Goal: Information Seeking & Learning: Learn about a topic

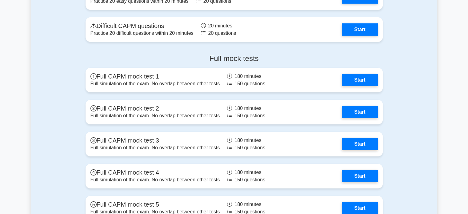
scroll to position [2002, 0]
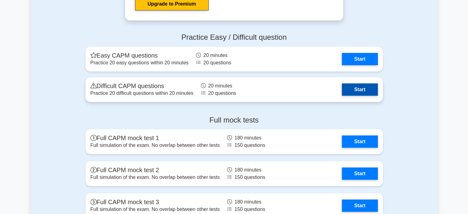
click at [358, 88] on link "Start" at bounding box center [360, 89] width 36 height 12
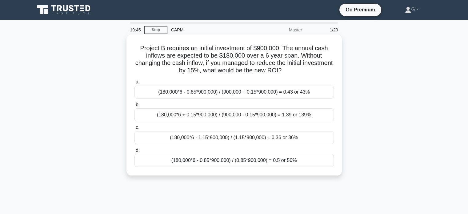
click at [177, 137] on div "(180,000*6 - 1.15*900,000) / (1.15*900,000) = 0.36 or 36%" at bounding box center [235, 137] width 200 height 13
click at [135, 130] on input "c. (180,000*6 - 1.15*900,000) / (1.15*900,000) = 0.36 or 36%" at bounding box center [135, 128] width 0 height 4
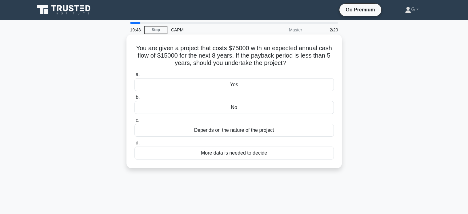
click at [194, 106] on div "No" at bounding box center [235, 107] width 200 height 13
click at [135, 99] on input "b. No" at bounding box center [135, 97] width 0 height 4
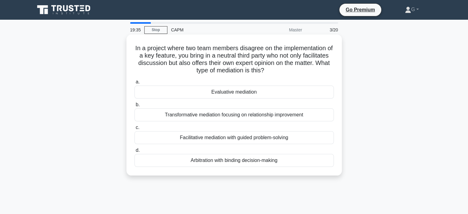
click at [185, 138] on div "Facilitative mediation with guided problem-solving" at bounding box center [235, 137] width 200 height 13
click at [135, 130] on input "c. Facilitative mediation with guided problem-solving" at bounding box center [135, 128] width 0 height 4
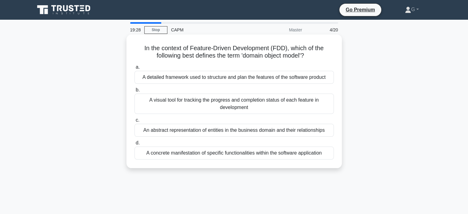
click at [175, 130] on div "An abstract representation of entities in the business domain and their relatio…" at bounding box center [235, 130] width 200 height 13
click at [135, 122] on input "c. An abstract representation of entities in the business domain and their rela…" at bounding box center [135, 120] width 0 height 4
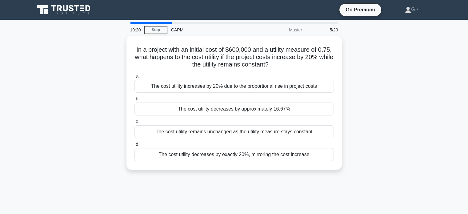
click at [175, 130] on div "The cost utility remains unchanged as the utility measure stays constant" at bounding box center [235, 131] width 200 height 13
click at [135, 124] on input "c. The cost utility remains unchanged as the utility measure stays constant" at bounding box center [135, 122] width 0 height 4
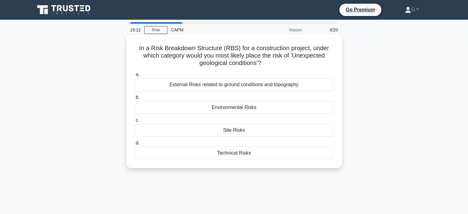
click at [186, 111] on div "Environmental Risks" at bounding box center [235, 107] width 200 height 13
click at [135, 99] on input "b. Environmental Risks" at bounding box center [135, 97] width 0 height 4
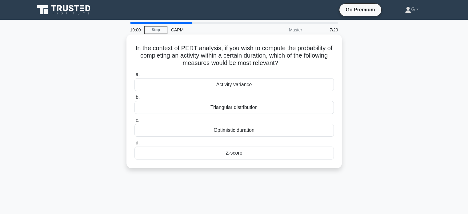
click at [212, 130] on div "Optimistic duration" at bounding box center [235, 130] width 200 height 13
click at [135, 122] on input "c. Optimistic duration" at bounding box center [135, 120] width 0 height 4
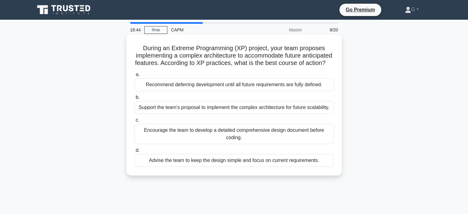
click at [155, 114] on div "Support the team's proposal to implement the complex architecture for future sc…" at bounding box center [235, 107] width 200 height 13
click at [135, 99] on input "b. Support the team's proposal to implement the complex architecture for future…" at bounding box center [135, 97] width 0 height 4
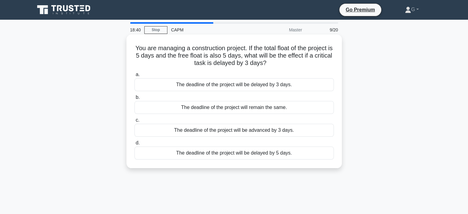
click at [175, 87] on div "The deadline of the project will be delayed by 3 days." at bounding box center [235, 84] width 200 height 13
click at [135, 77] on input "a. The deadline of the project will be delayed by 3 days." at bounding box center [135, 75] width 0 height 4
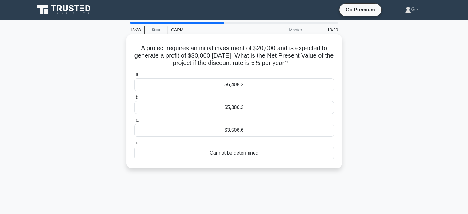
click at [172, 107] on div "$5,386.2" at bounding box center [235, 107] width 200 height 13
click at [135, 99] on input "b. $5,386.2" at bounding box center [135, 97] width 0 height 4
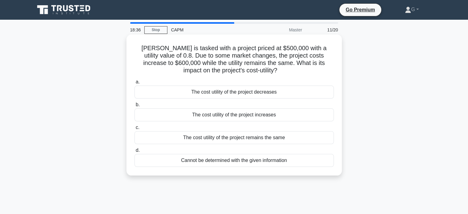
click at [166, 93] on div "The cost utility of the project decreases" at bounding box center [235, 92] width 200 height 13
click at [135, 84] on input "a. The cost utility of the project decreases" at bounding box center [135, 82] width 0 height 4
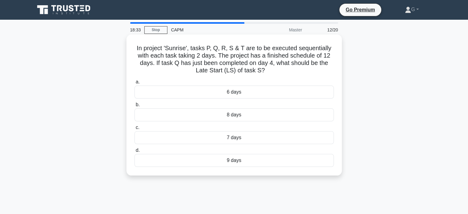
click at [165, 95] on div "6 days" at bounding box center [235, 92] width 200 height 13
click at [135, 84] on input "a. 6 days" at bounding box center [135, 82] width 0 height 4
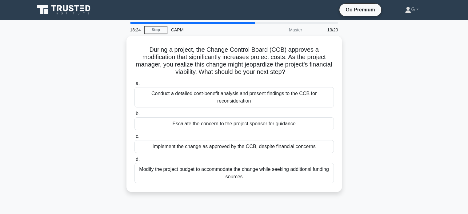
scroll to position [31, 0]
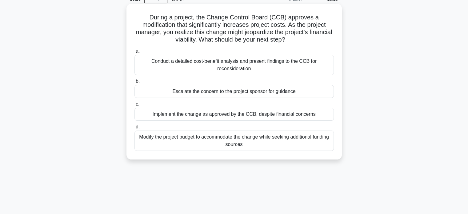
click at [186, 66] on div "Conduct a detailed cost-benefit analysis and present findings to the CCB for re…" at bounding box center [235, 65] width 200 height 20
click at [135, 53] on input "a. Conduct a detailed cost-benefit analysis and present findings to the CCB for…" at bounding box center [135, 51] width 0 height 4
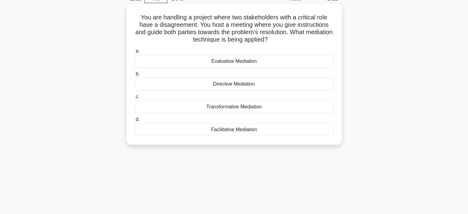
click at [174, 64] on div "Evaluative Mediation" at bounding box center [235, 61] width 200 height 13
click at [135, 53] on input "a. Evaluative Mediation" at bounding box center [135, 51] width 0 height 4
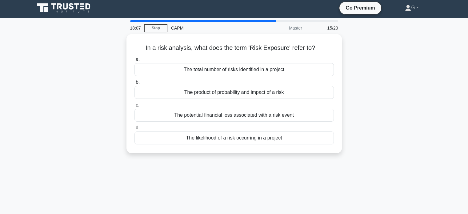
scroll to position [0, 0]
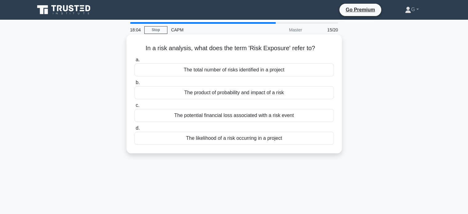
click at [168, 91] on div "The product of probability and impact of a risk" at bounding box center [235, 92] width 200 height 13
click at [135, 85] on input "b. The product of probability and impact of a risk" at bounding box center [135, 83] width 0 height 4
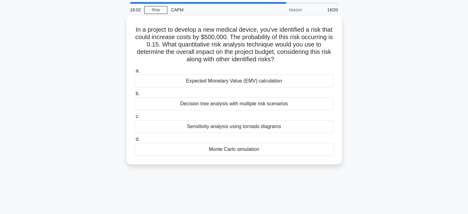
scroll to position [31, 0]
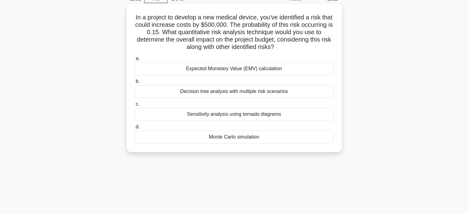
click at [172, 114] on div "Sensitivity analysis using tornado diagrams" at bounding box center [235, 114] width 200 height 13
click at [135, 106] on input "c. Sensitivity analysis using tornado diagrams" at bounding box center [135, 104] width 0 height 4
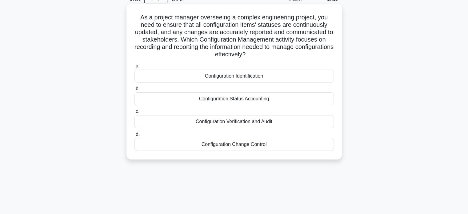
click at [163, 99] on div "Configuration Status Accounting" at bounding box center [235, 98] width 200 height 13
click at [135, 91] on input "b. Configuration Status Accounting" at bounding box center [135, 89] width 0 height 4
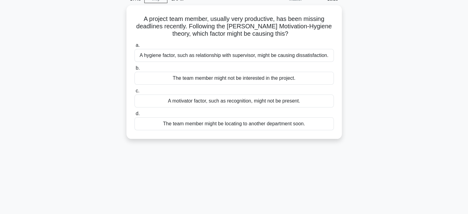
click at [163, 99] on div "A motivator factor, such as recognition, might not be present." at bounding box center [235, 101] width 200 height 13
click at [135, 93] on input "c. A motivator factor, such as recognition, might not be present." at bounding box center [135, 91] width 0 height 4
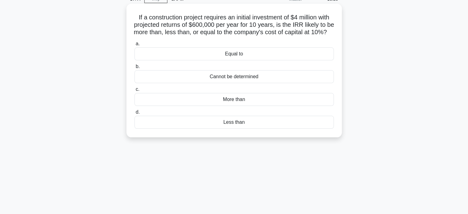
click at [163, 106] on div "More than" at bounding box center [235, 99] width 200 height 13
click at [135, 91] on input "c. More than" at bounding box center [135, 89] width 0 height 4
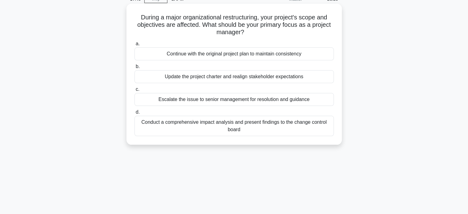
click at [165, 56] on div "Continue with the original project plan to maintain consistency" at bounding box center [235, 53] width 200 height 13
click at [135, 46] on input "a. Continue with the original project plan to maintain consistency" at bounding box center [135, 44] width 0 height 4
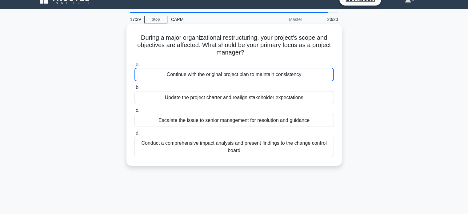
scroll to position [0, 0]
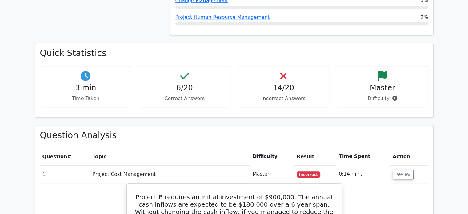
scroll to position [431, 0]
